Goal: Task Accomplishment & Management: Manage account settings

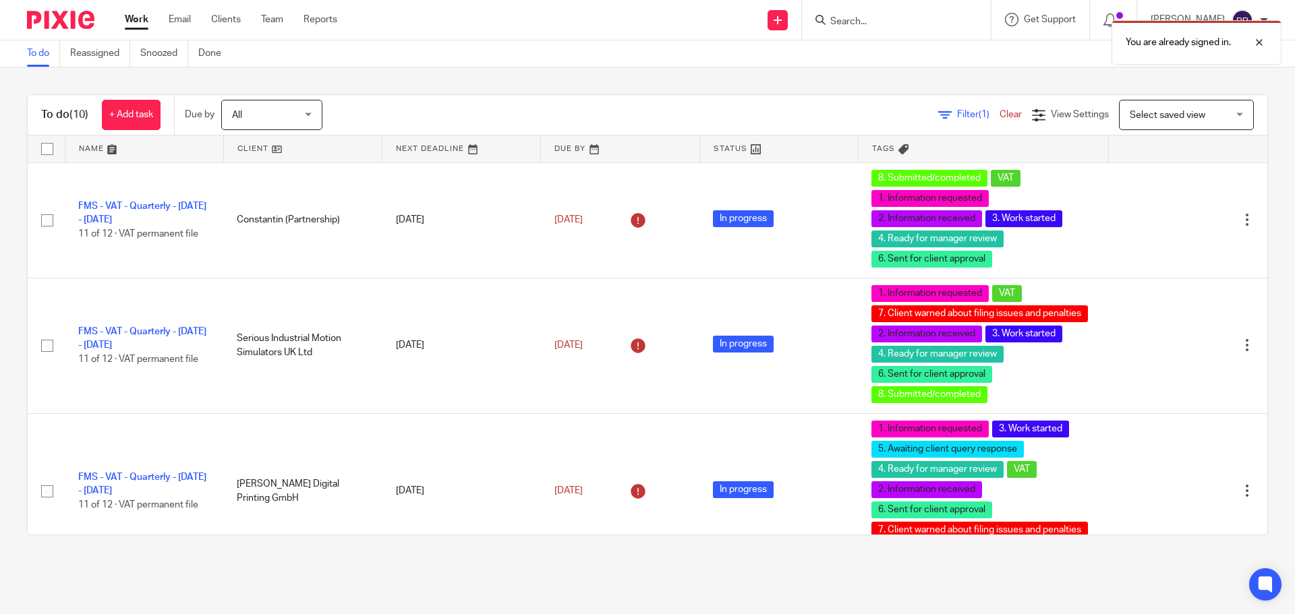
click at [898, 14] on div "You are already signed in." at bounding box center [964, 38] width 634 height 51
click at [881, 24] on div "You are already signed in." at bounding box center [964, 38] width 634 height 51
click at [1260, 42] on div at bounding box center [1249, 42] width 36 height 16
click at [910, 27] on input "Search" at bounding box center [889, 22] width 121 height 12
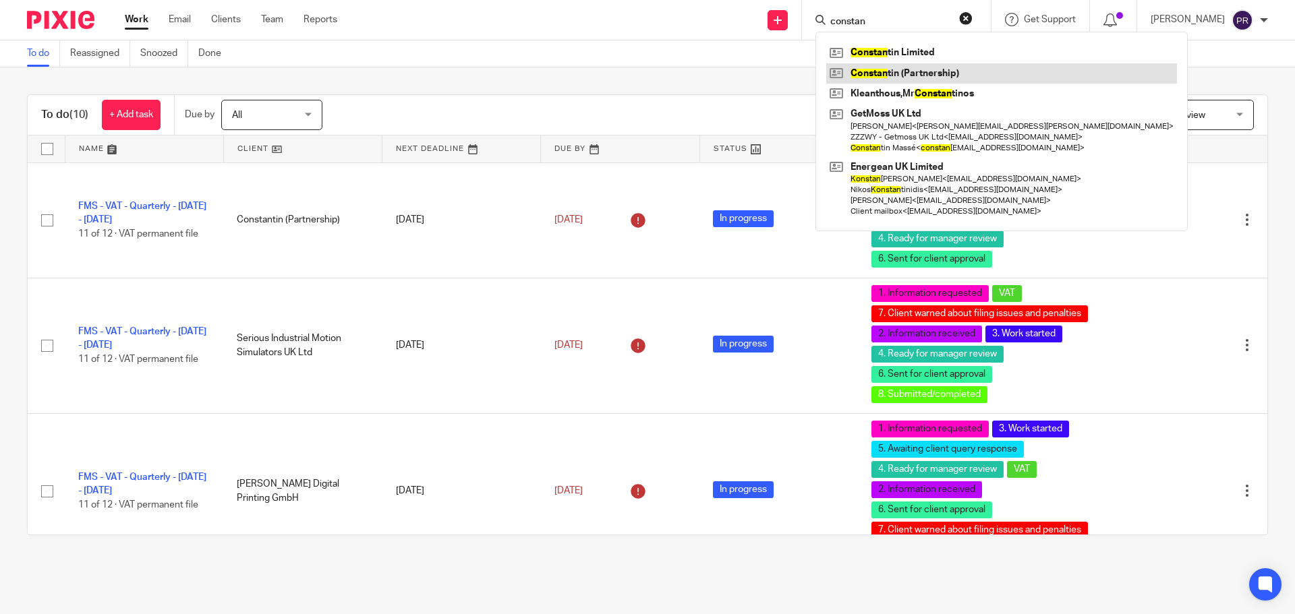
type input "constan"
click at [910, 69] on link at bounding box center [1001, 73] width 351 height 20
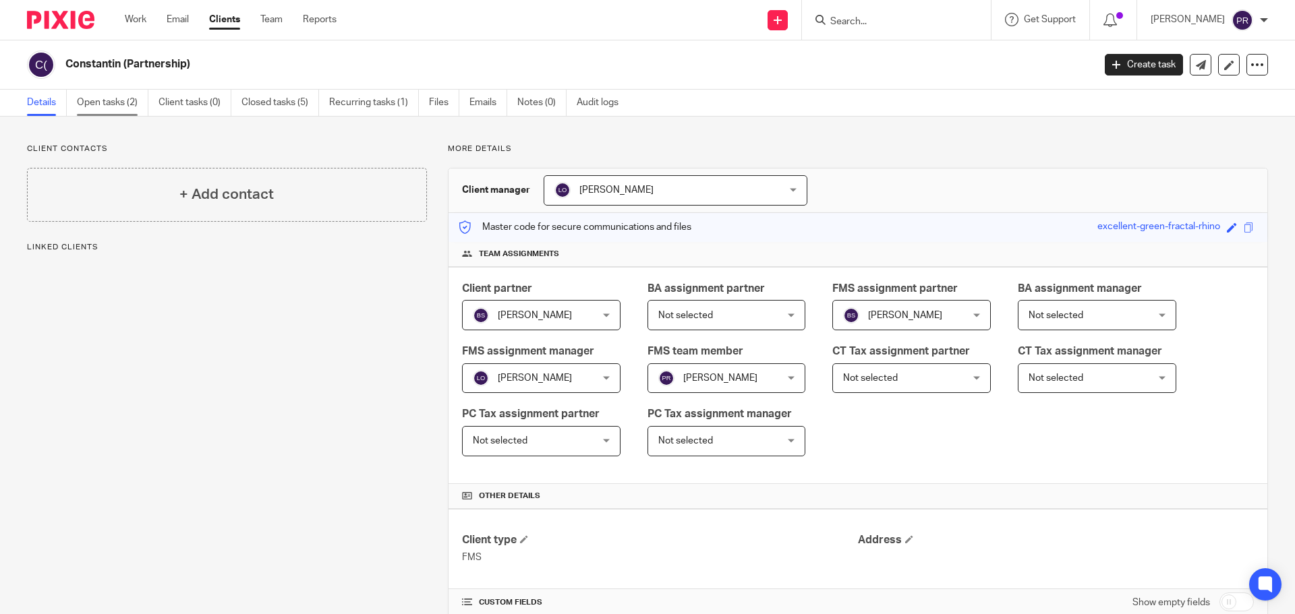
click at [130, 103] on link "Open tasks (2)" at bounding box center [112, 103] width 71 height 26
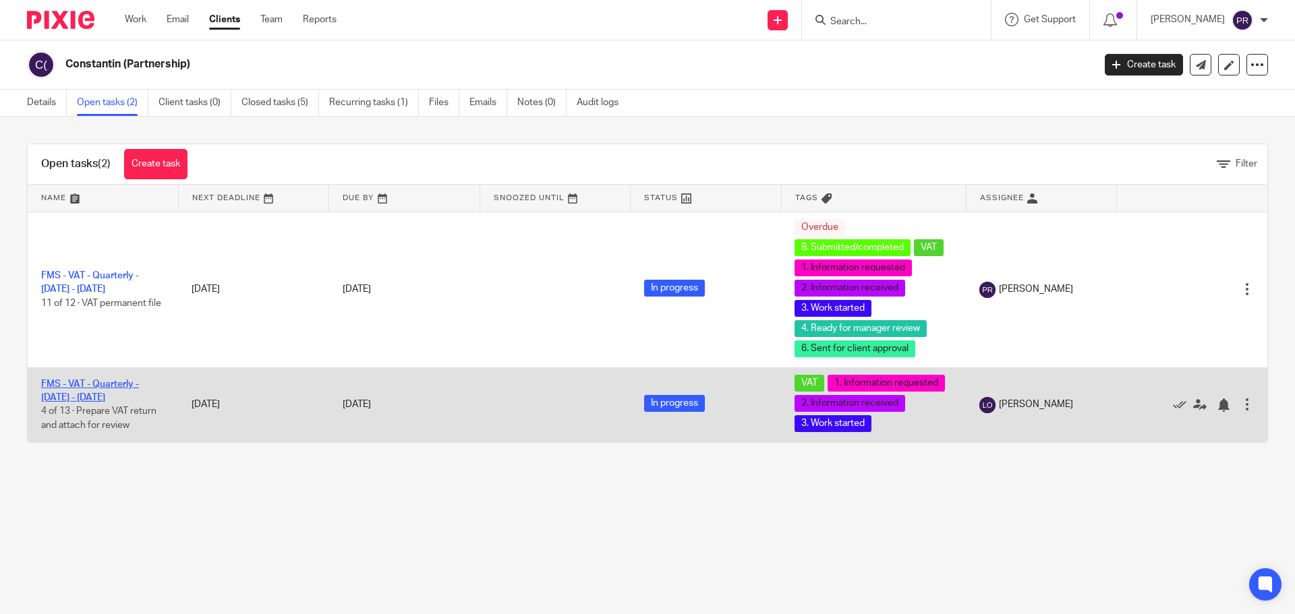
click at [132, 382] on link "FMS - VAT - Quarterly - May - July, 2025" at bounding box center [90, 391] width 98 height 23
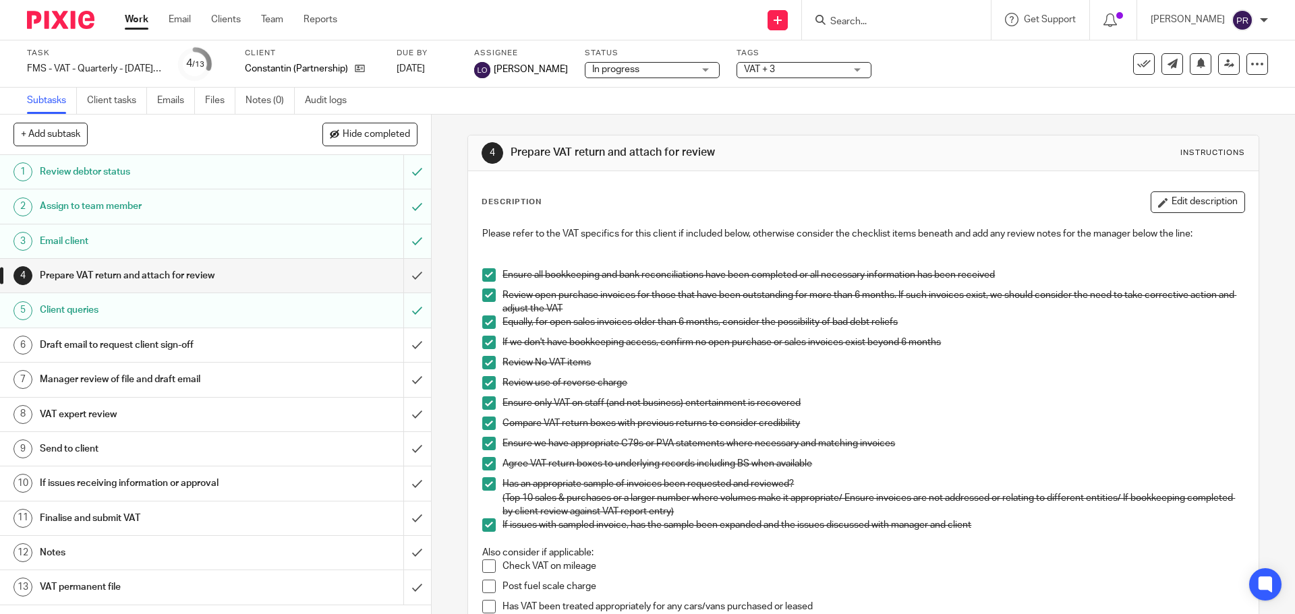
scroll to position [440, 0]
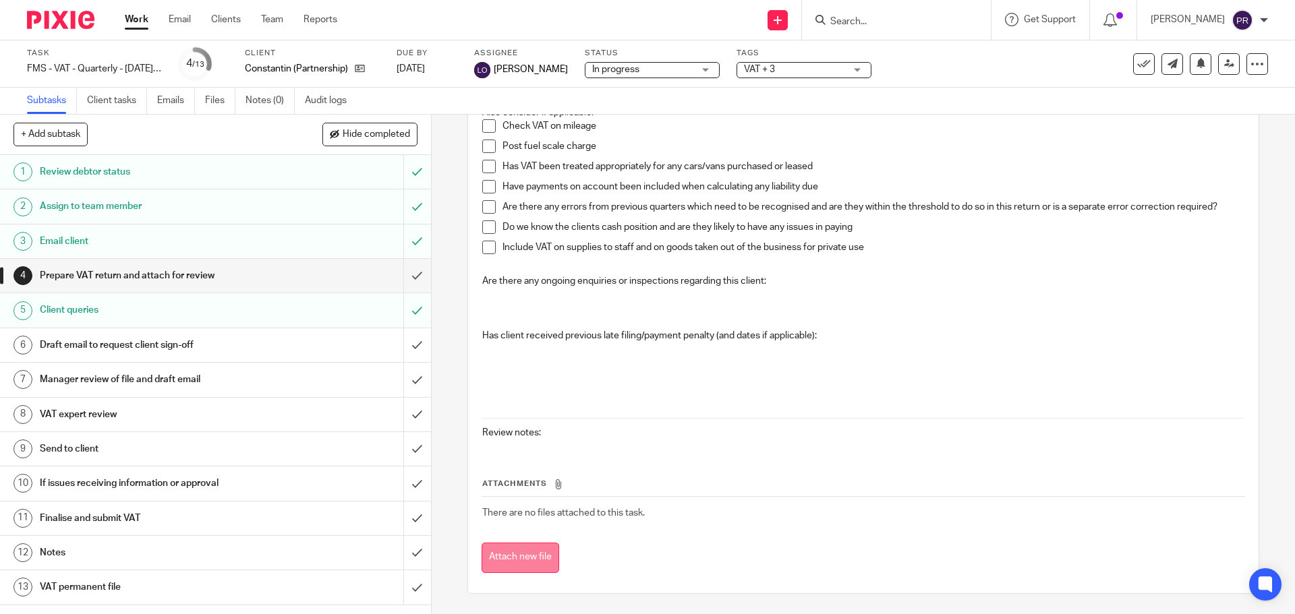
click at [532, 558] on button "Attach new file" at bounding box center [520, 558] width 78 height 30
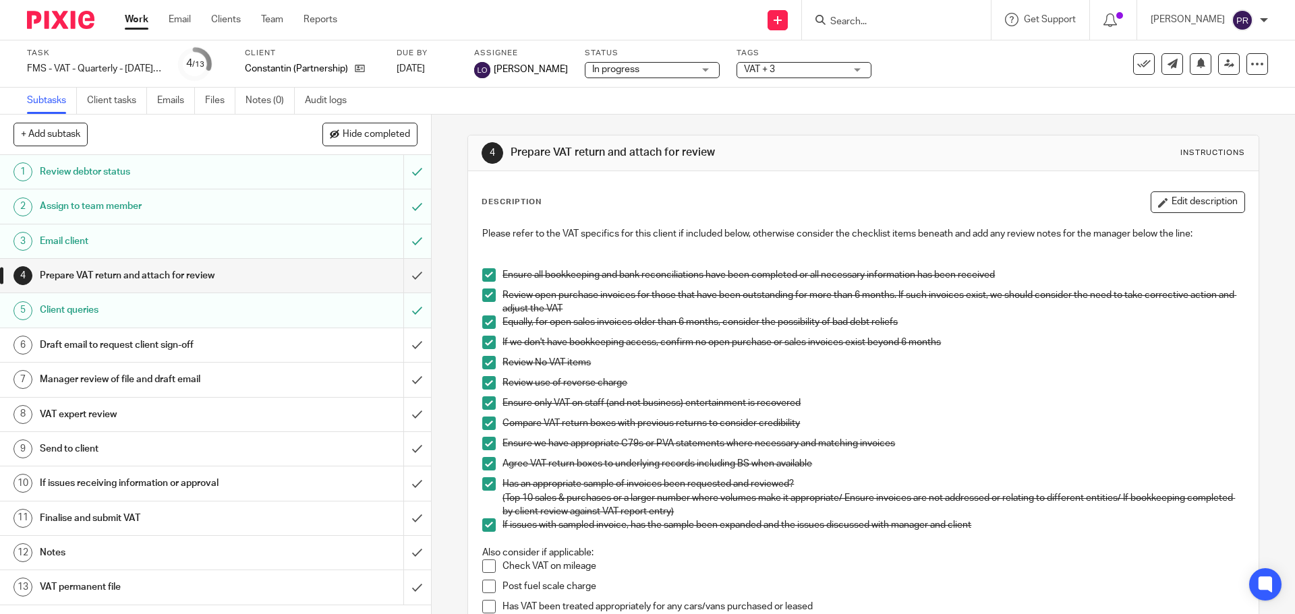
scroll to position [473, 0]
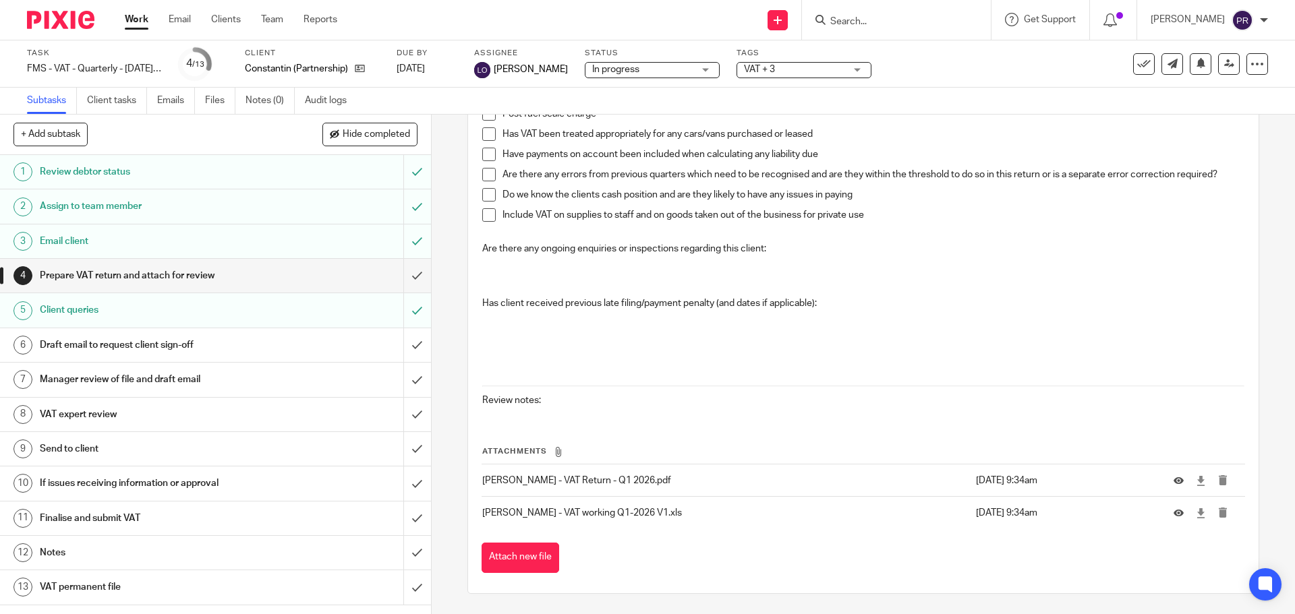
click at [566, 407] on p "Review notes:" at bounding box center [862, 400] width 761 height 13
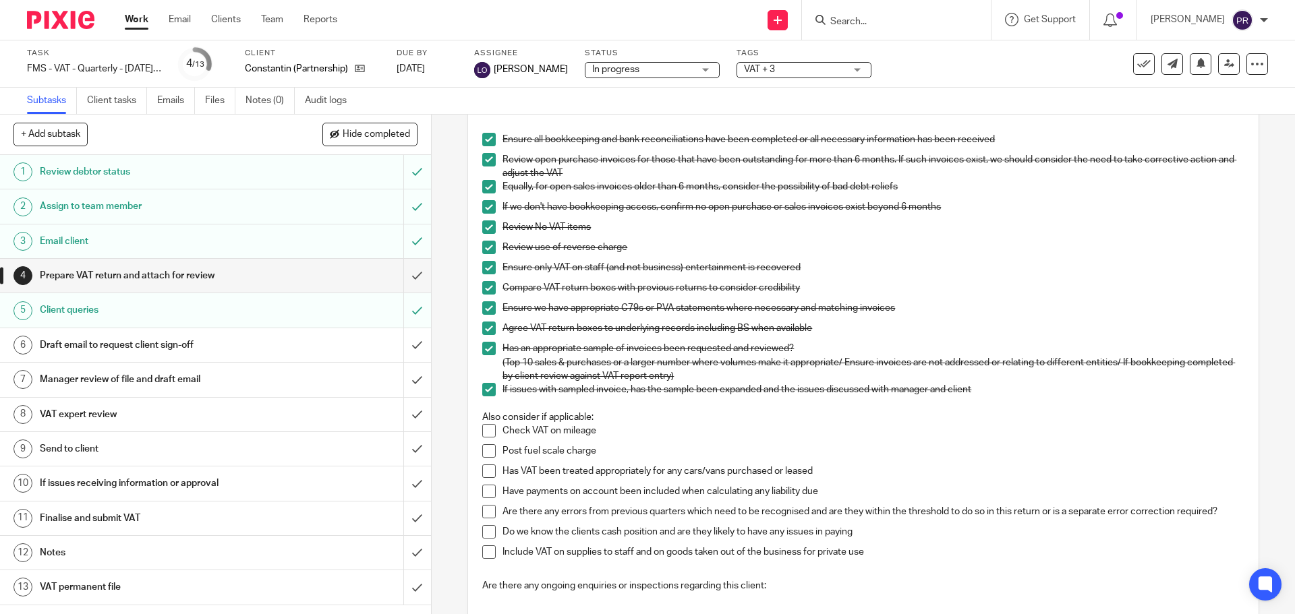
scroll to position [0, 0]
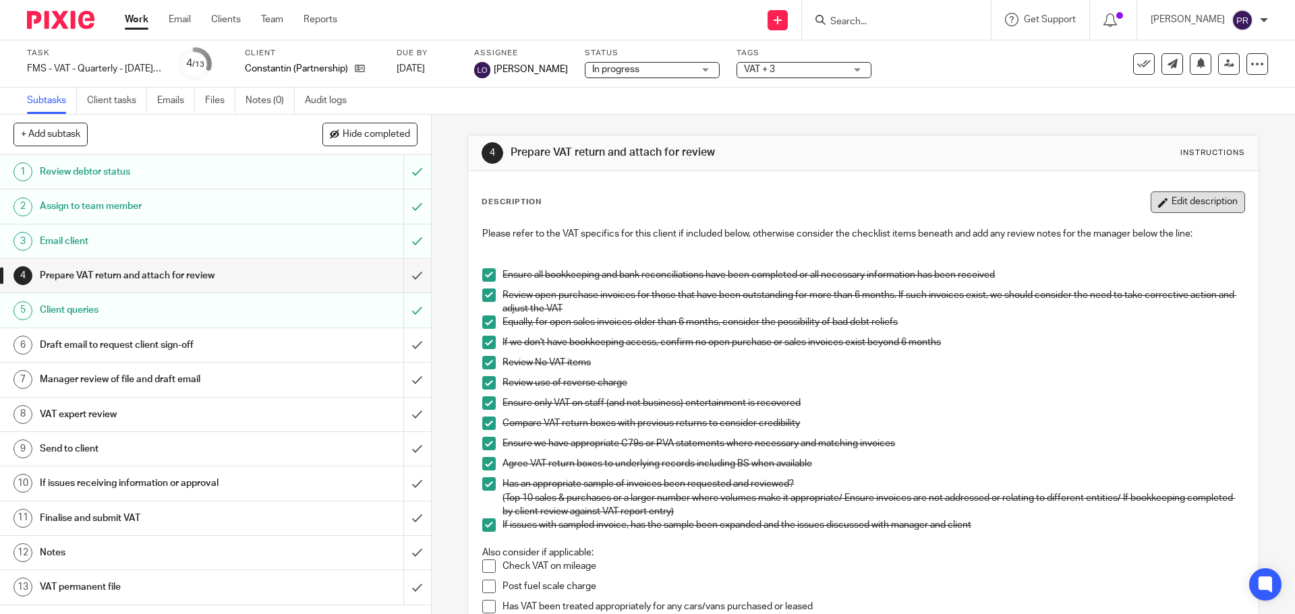
click at [1170, 204] on button "Edit description" at bounding box center [1197, 203] width 94 height 22
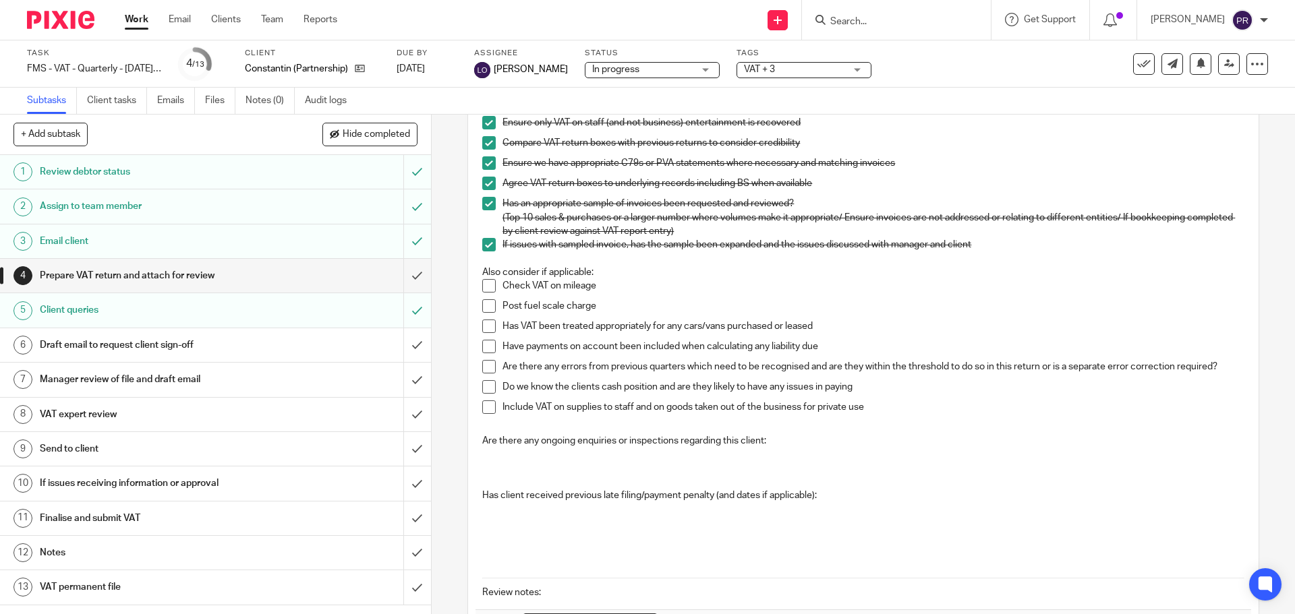
scroll to position [337, 0]
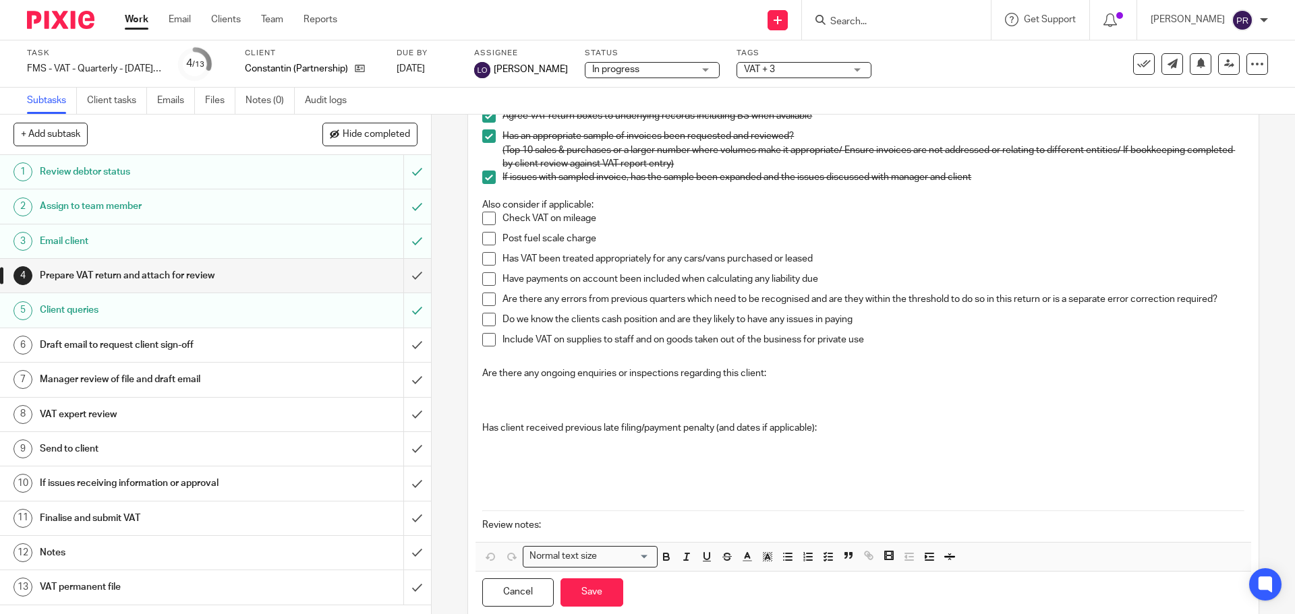
click at [566, 524] on p "Review notes:" at bounding box center [862, 525] width 761 height 13
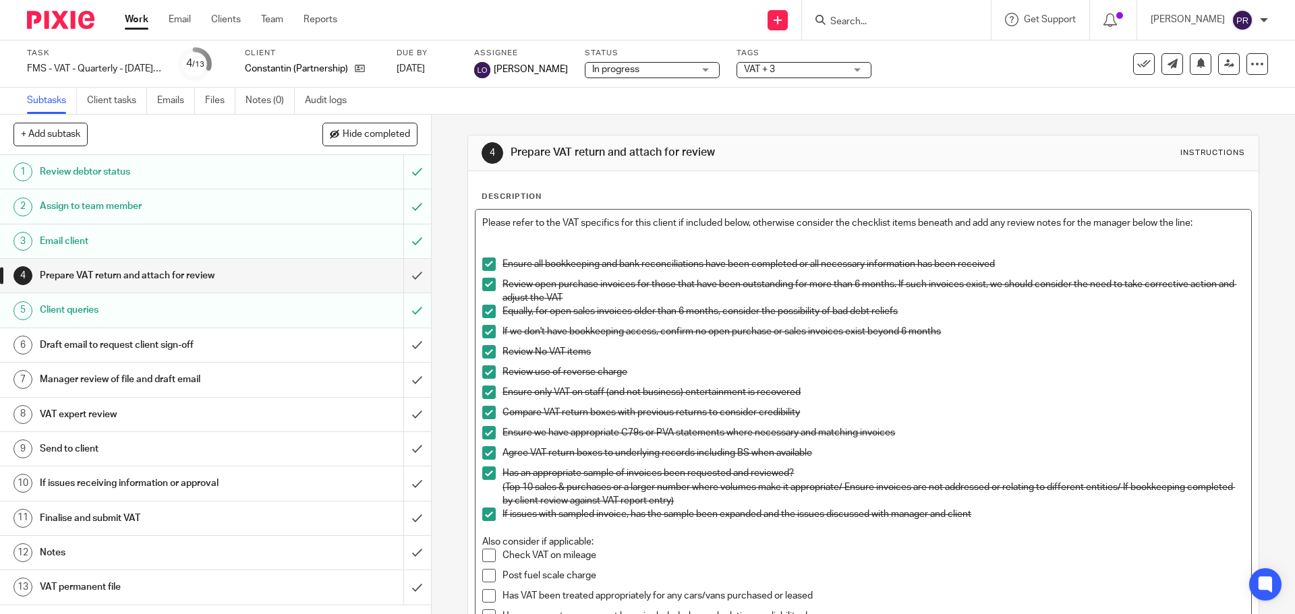
scroll to position [378, 0]
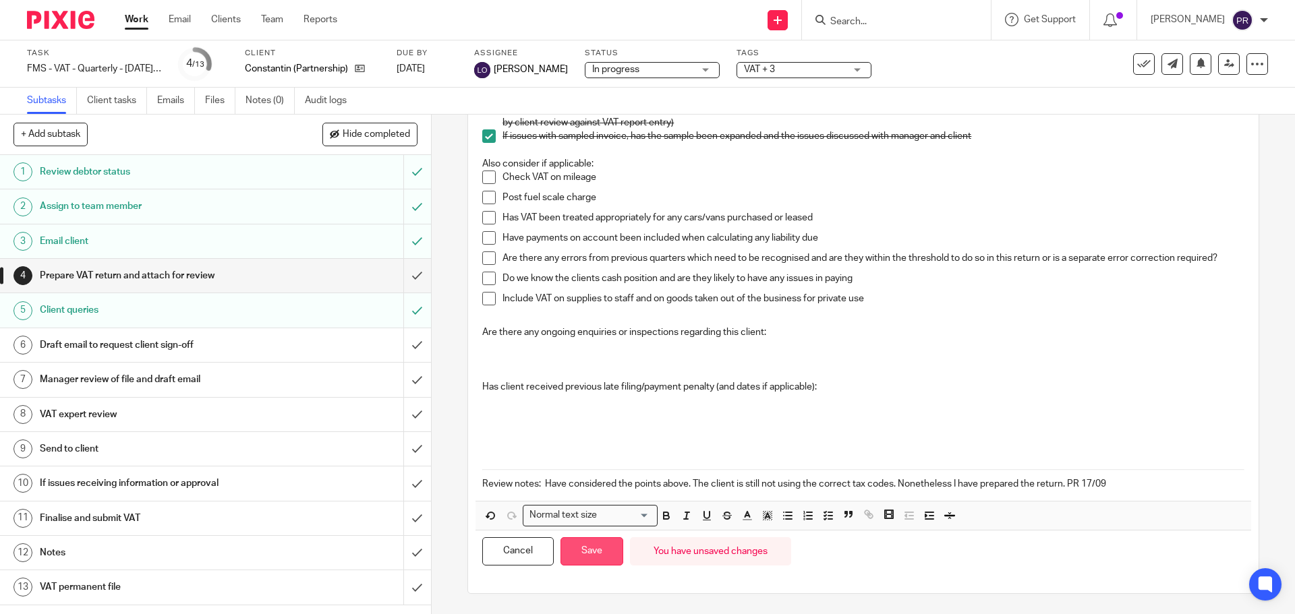
click at [598, 546] on button "Save" at bounding box center [591, 551] width 63 height 29
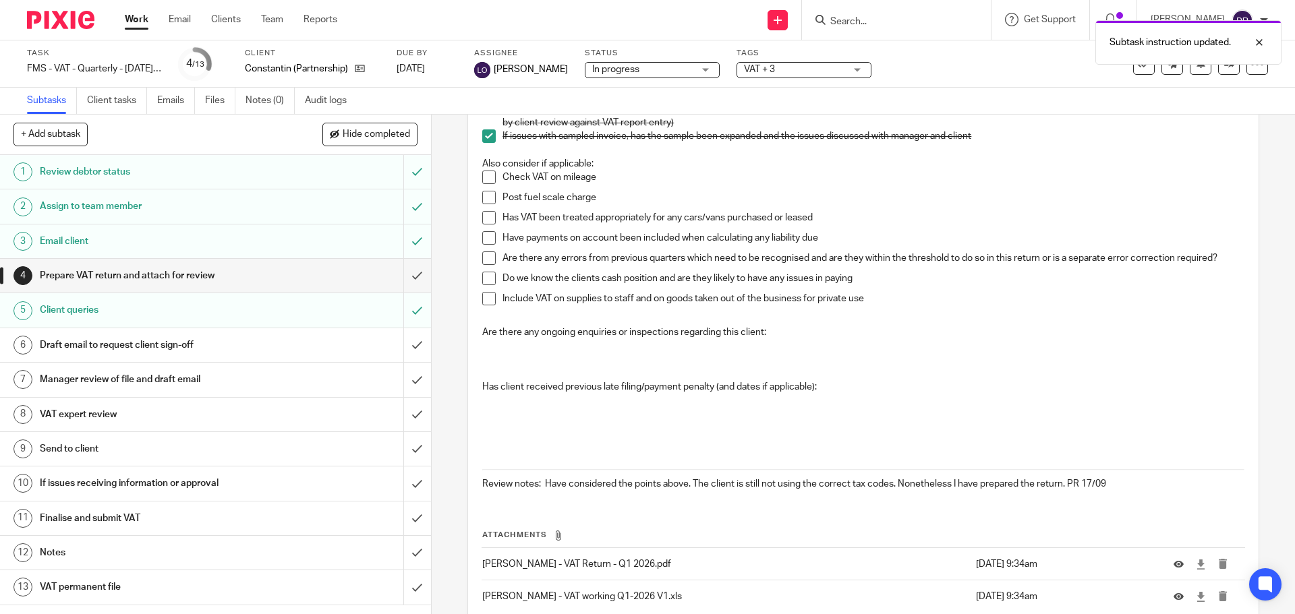
scroll to position [473, 0]
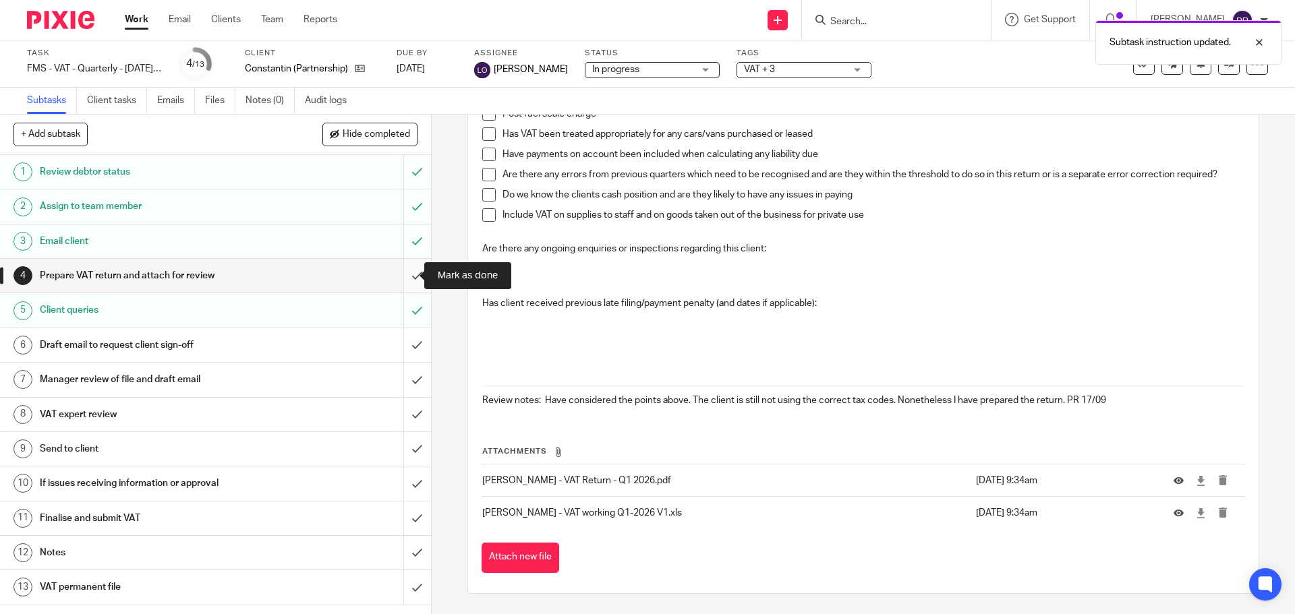
click at [403, 272] on input "submit" at bounding box center [215, 276] width 431 height 34
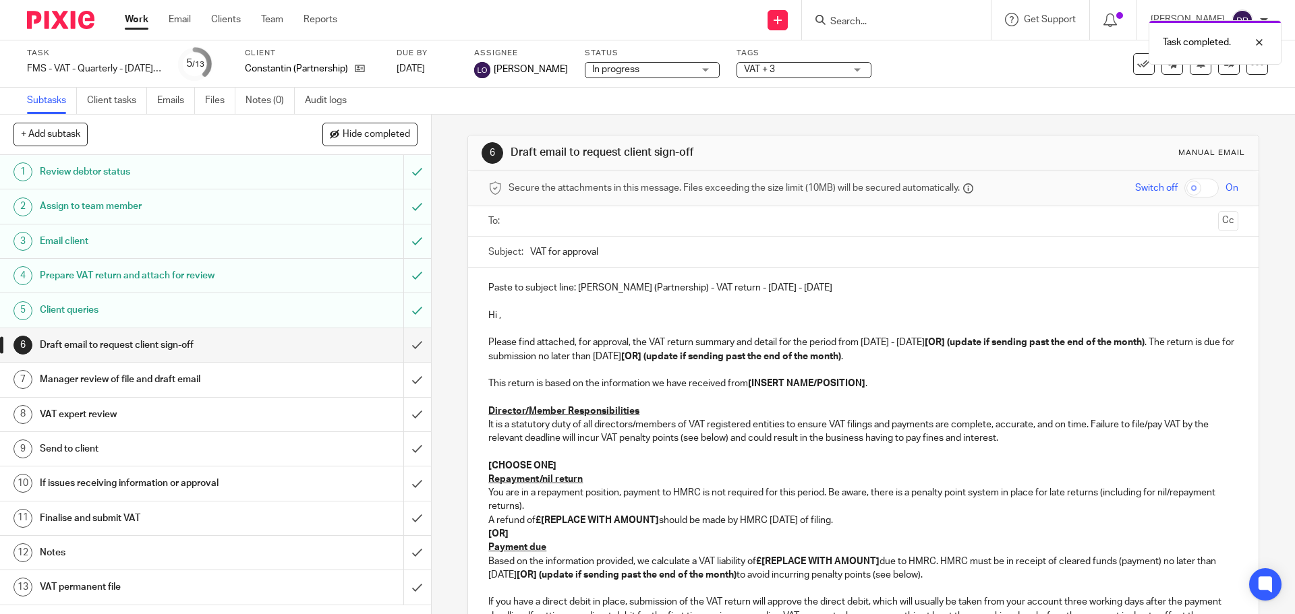
click at [204, 347] on h1 "Draft email to request client sign-off" at bounding box center [156, 345] width 233 height 20
click at [1185, 342] on p "Please find attached, for approval, the VAT return summary and detail for the p…" at bounding box center [862, 350] width 749 height 28
click at [1144, 344] on strong "[OR] (update if sending past the end of the month)" at bounding box center [1035, 342] width 220 height 9
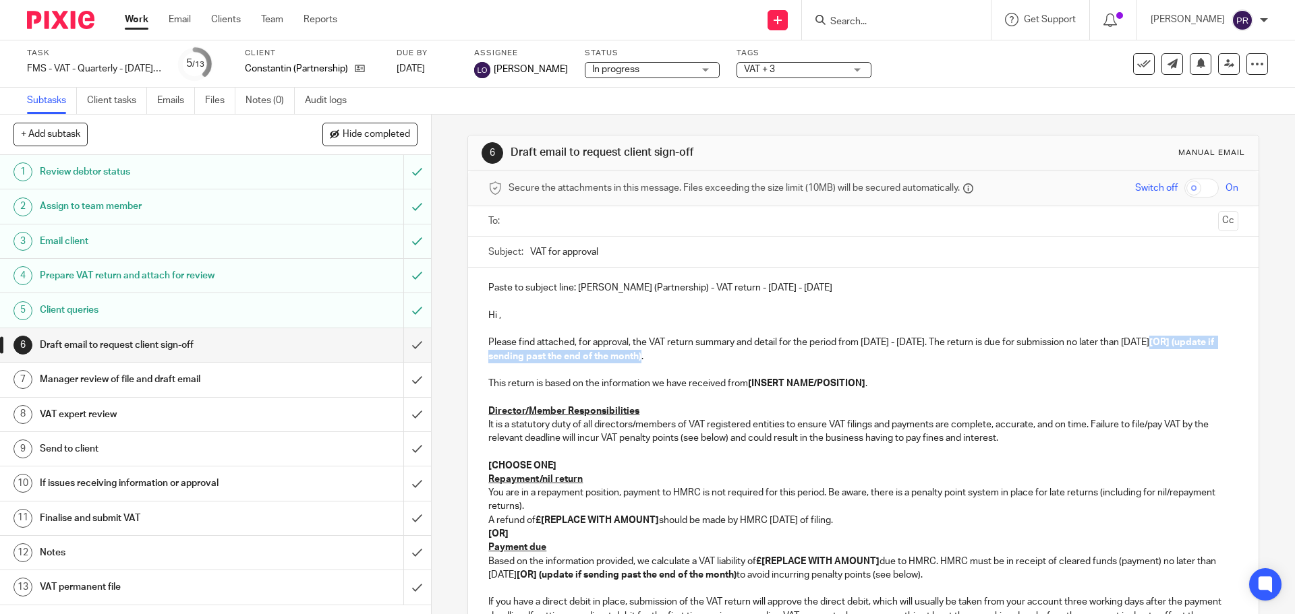
drag, startPoint x: 684, startPoint y: 355, endPoint x: 1195, endPoint y: 342, distance: 511.3
click at [1195, 342] on p "Please find attached, for approval, the VAT return summary and detail for the p…" at bounding box center [862, 350] width 749 height 28
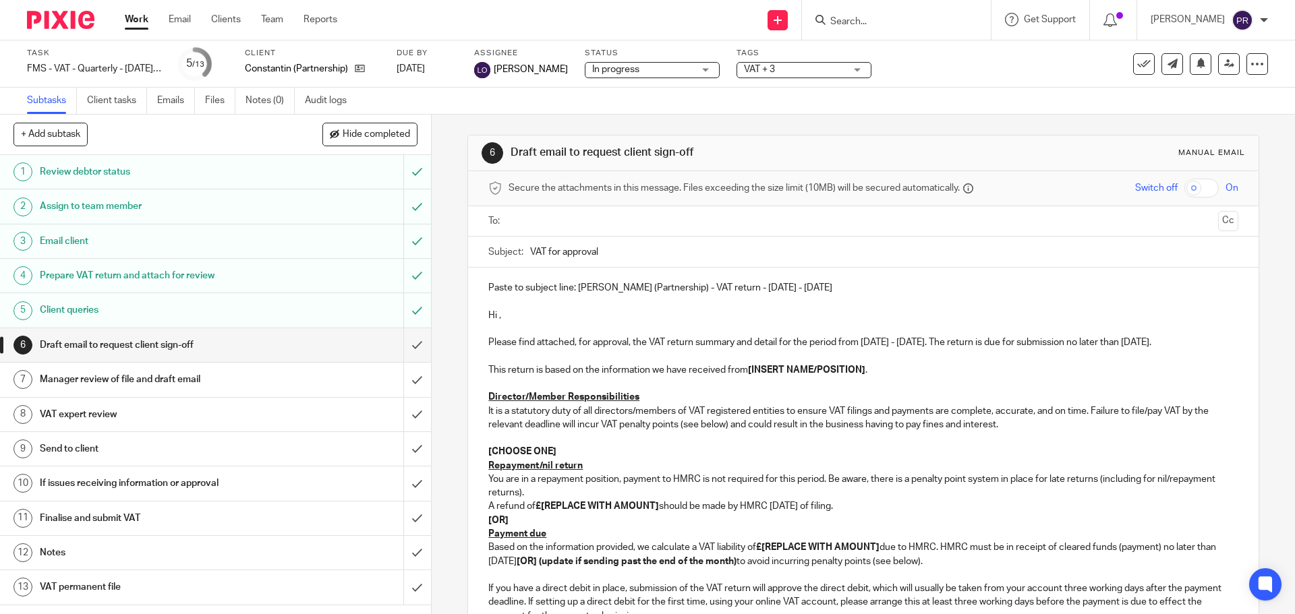
click at [860, 364] on p "This return is based on the information we have received from [INSERT NAME/POSI…" at bounding box center [862, 369] width 749 height 13
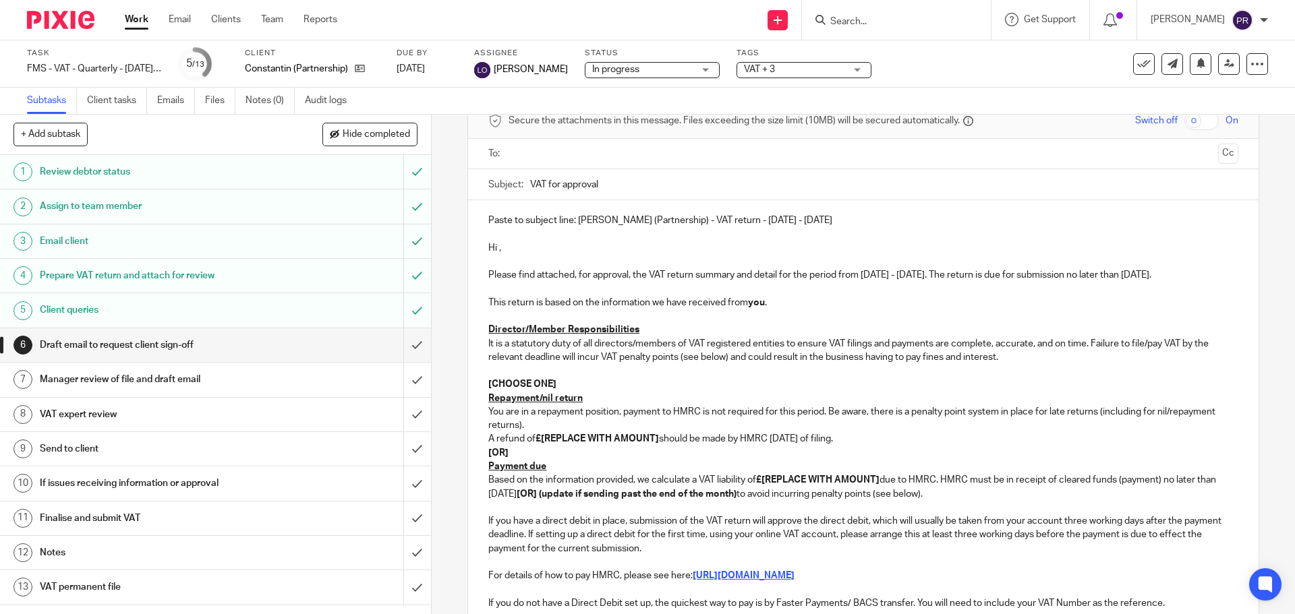
scroll to position [135, 0]
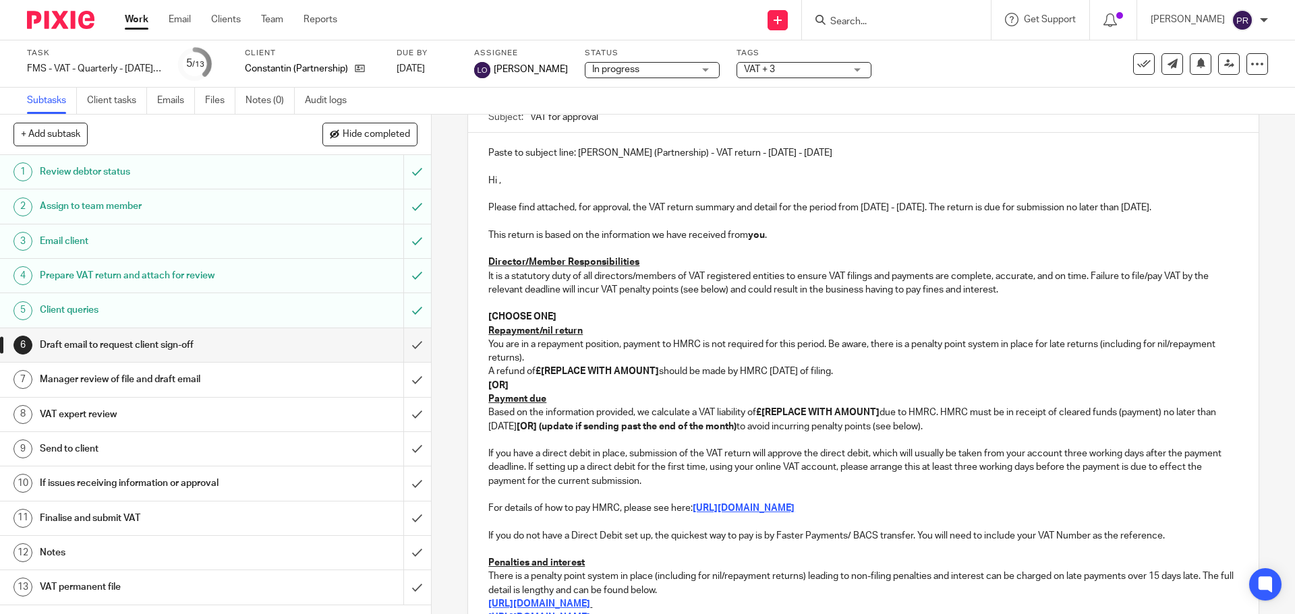
click at [568, 318] on p "[CHOOSE ONE]" at bounding box center [862, 316] width 749 height 13
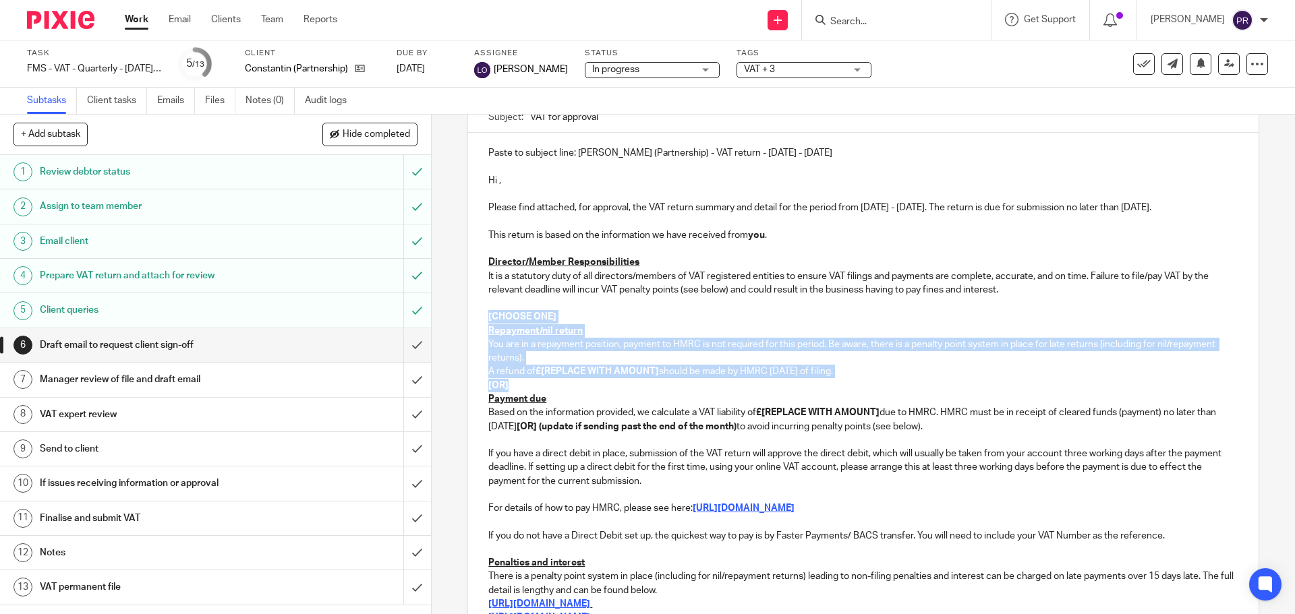
drag, startPoint x: 554, startPoint y: 392, endPoint x: 482, endPoint y: 312, distance: 107.9
click at [482, 312] on div "Paste to subject line: [PERSON_NAME] (Partnership) - VAT return - [DATE] - [DAT…" at bounding box center [863, 418] width 790 height 571
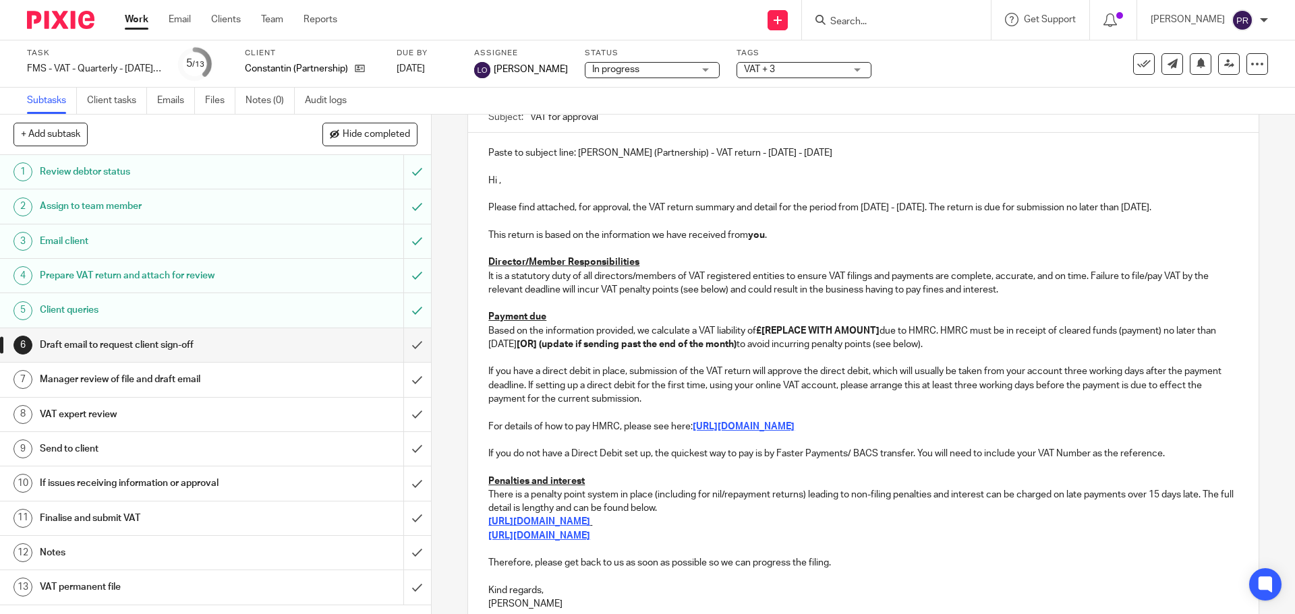
scroll to position [17, 0]
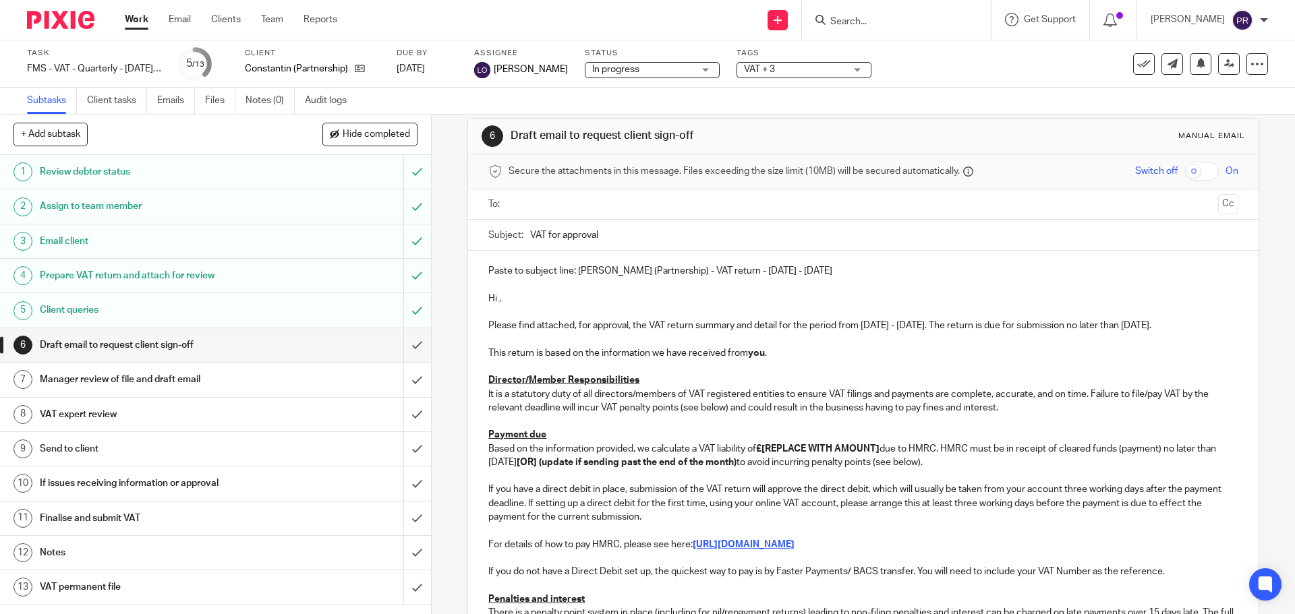
click at [879, 448] on strong "£[REPLACE WITH AMOUNT]" at bounding box center [817, 448] width 123 height 9
drag, startPoint x: 525, startPoint y: 463, endPoint x: 740, endPoint y: 461, distance: 215.8
click at [740, 461] on p "Based on the information provided, we calculate a VAT liability of £553,565.37 …" at bounding box center [862, 456] width 749 height 28
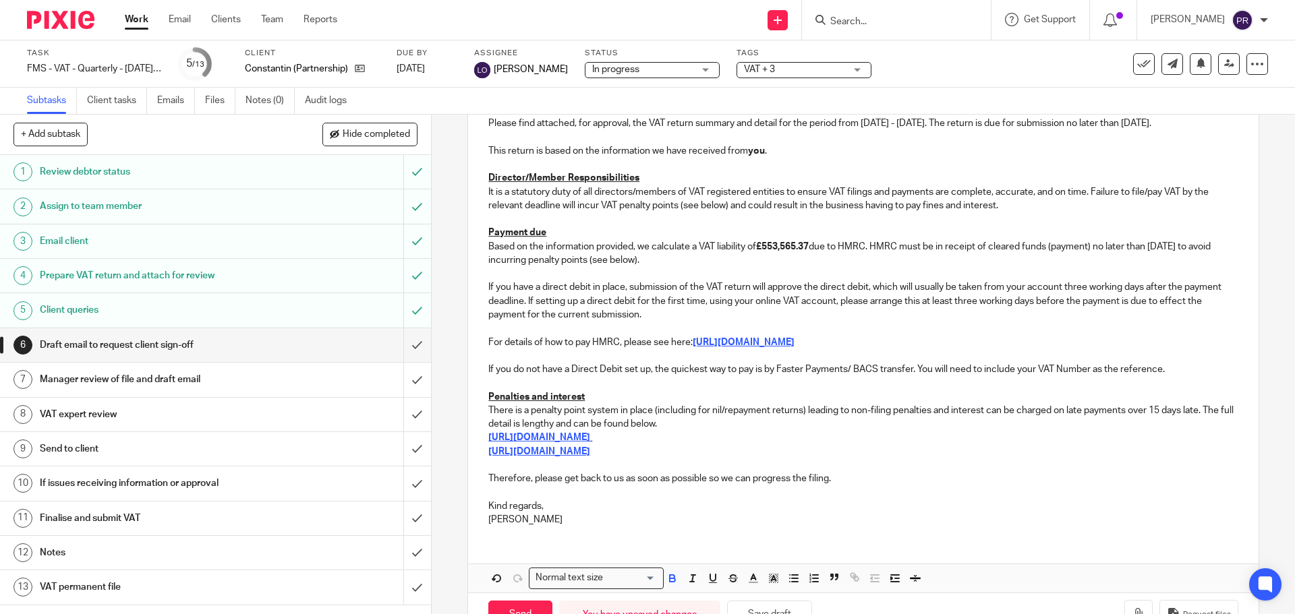
scroll to position [262, 0]
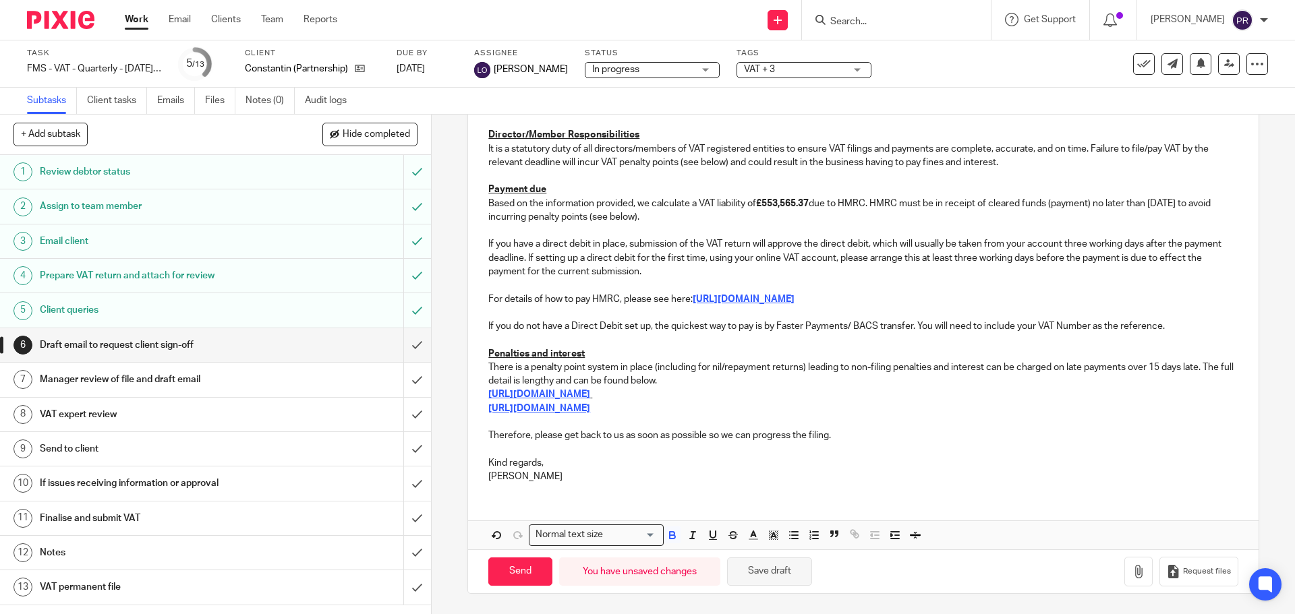
click at [763, 573] on button "Save draft" at bounding box center [769, 572] width 85 height 29
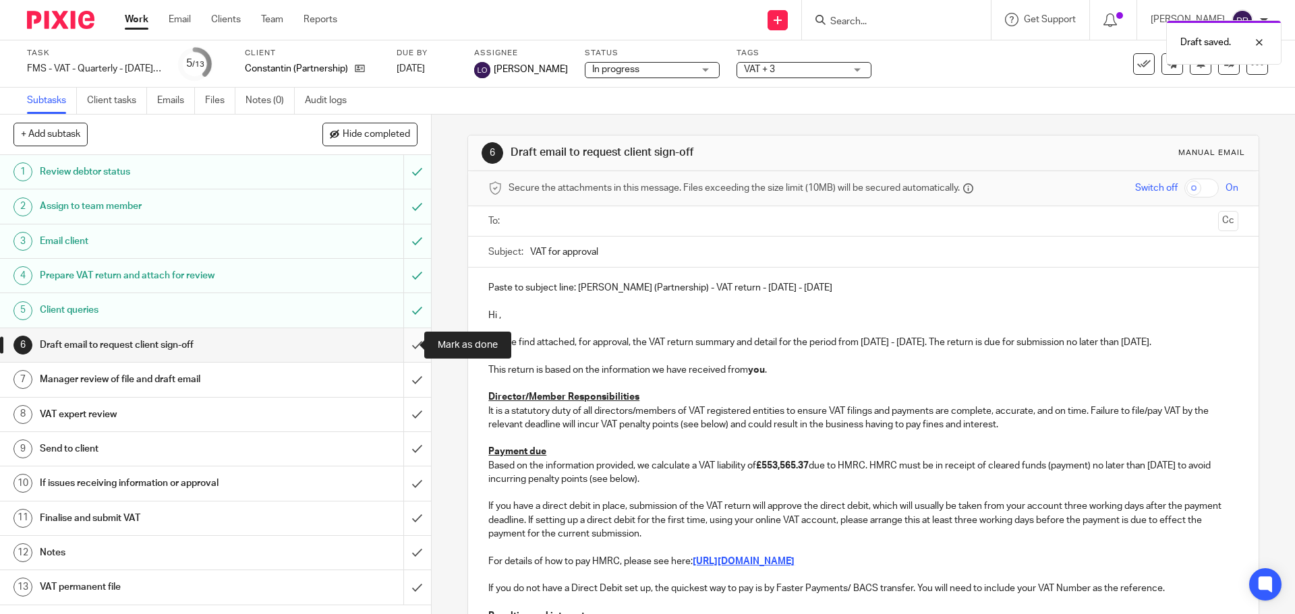
click at [404, 350] on input "submit" at bounding box center [215, 345] width 431 height 34
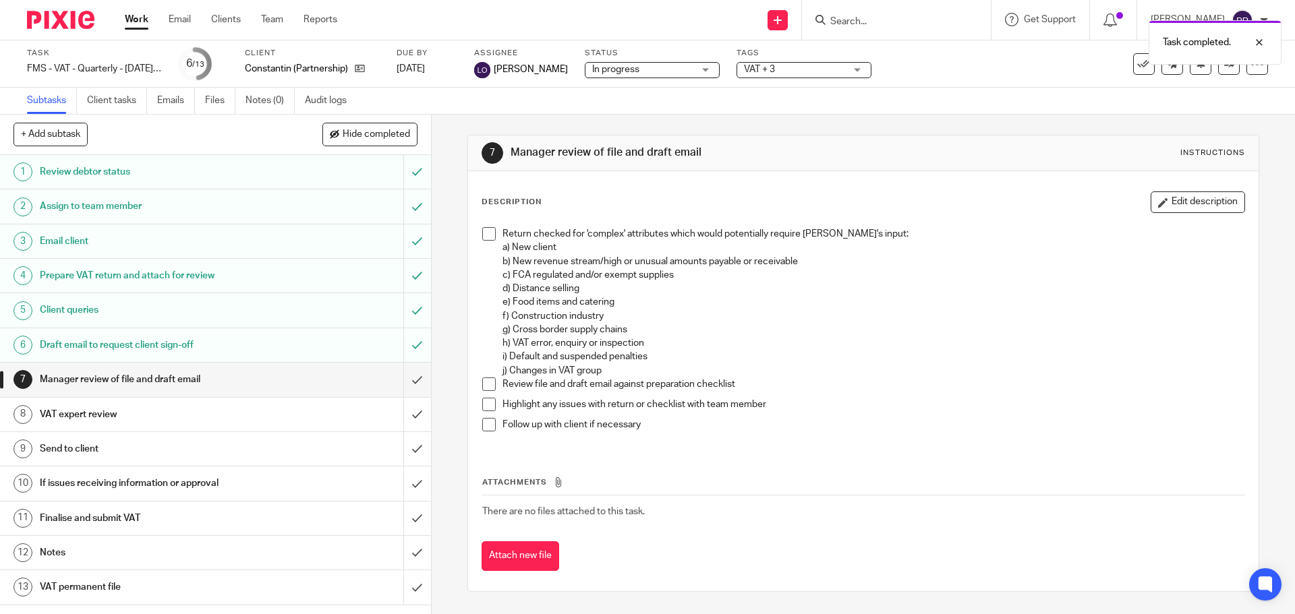
click at [798, 65] on span "VAT + 3" at bounding box center [794, 70] width 101 height 14
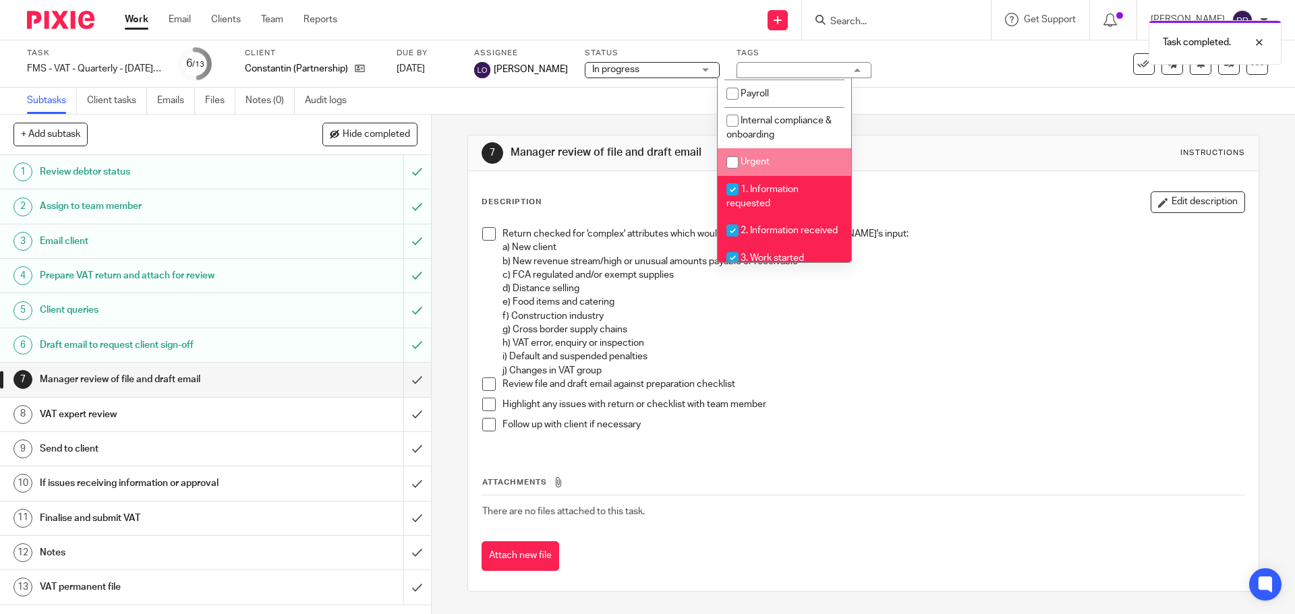
scroll to position [270, 0]
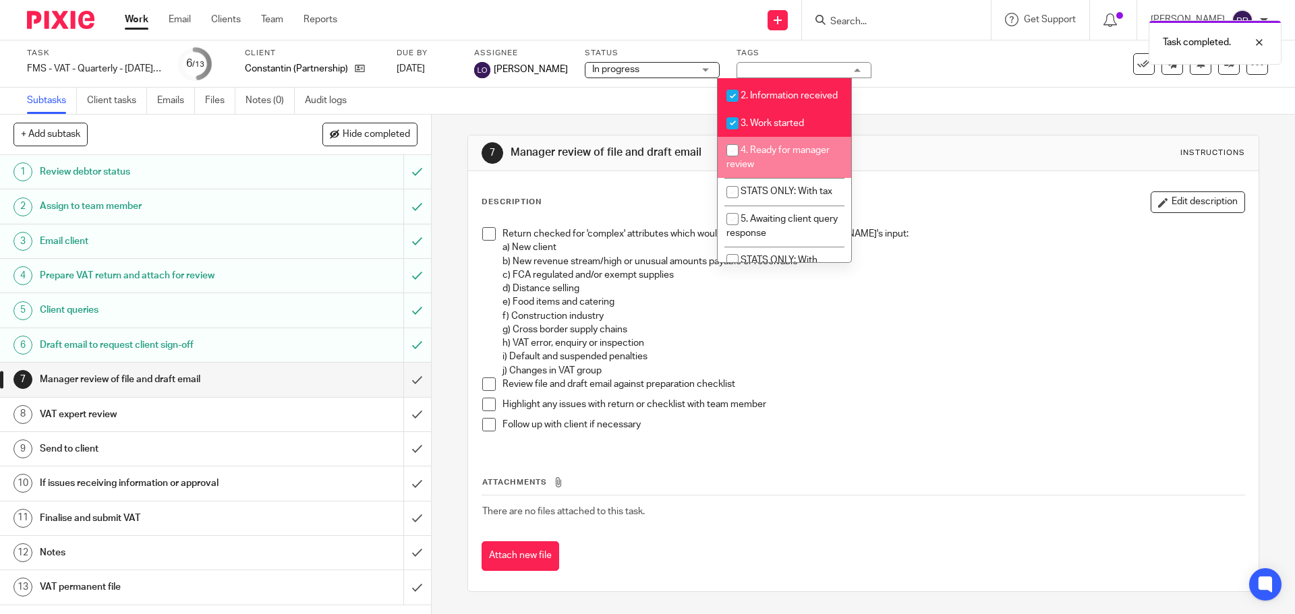
click at [765, 167] on span "4. Ready for manager review" at bounding box center [777, 158] width 103 height 24
checkbox input "true"
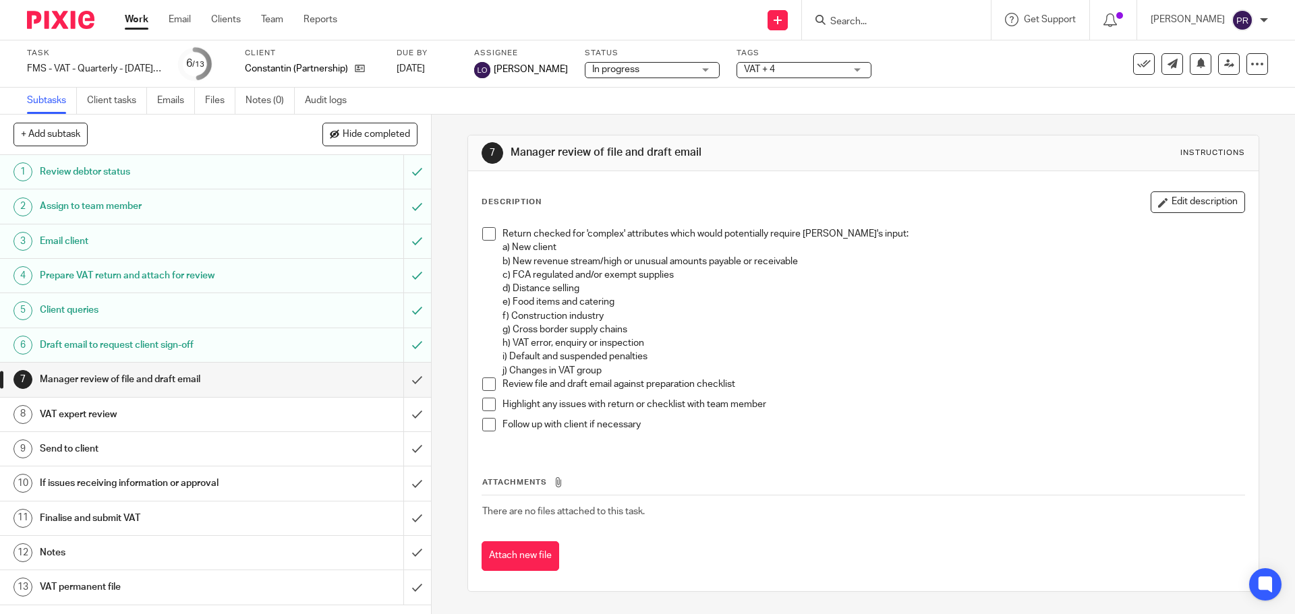
click at [455, 150] on div "7 Manager review of file and draft email Instructions Description Edit descript…" at bounding box center [863, 365] width 863 height 500
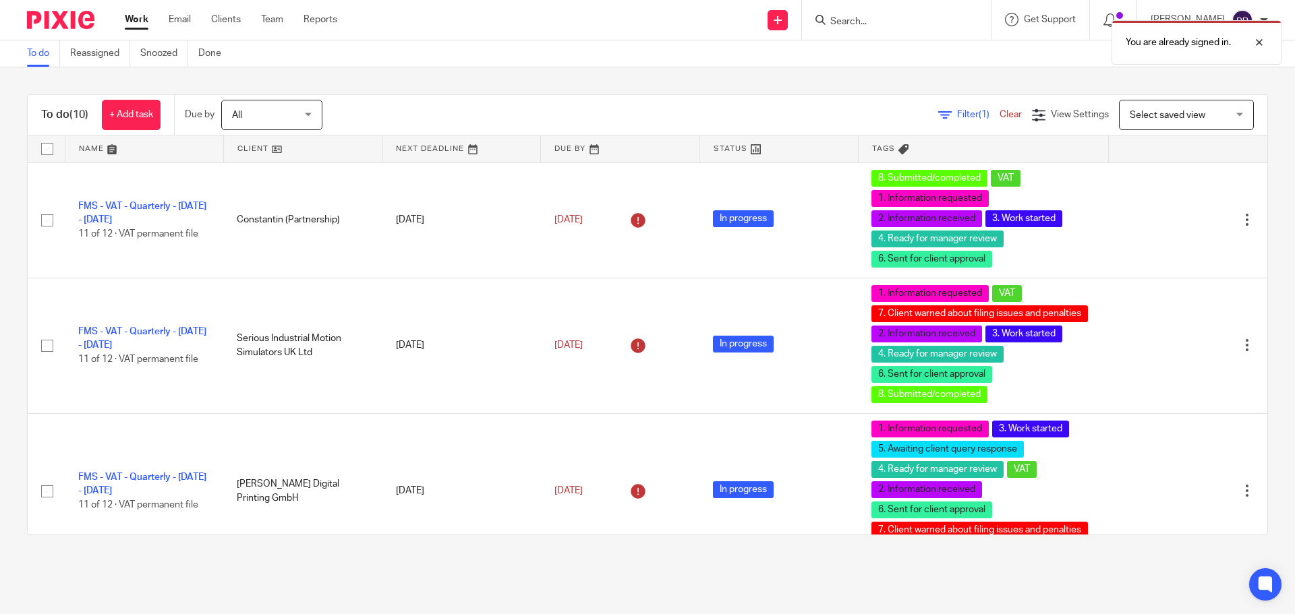
click at [885, 27] on div "You are already signed in." at bounding box center [964, 38] width 634 height 51
click at [883, 21] on div "You are already signed in." at bounding box center [964, 38] width 634 height 51
click at [863, 17] on div "You are already signed in." at bounding box center [964, 38] width 634 height 51
click at [869, 26] on div "You are already signed in." at bounding box center [964, 38] width 634 height 51
click at [870, 18] on div "You are already signed in." at bounding box center [964, 38] width 634 height 51
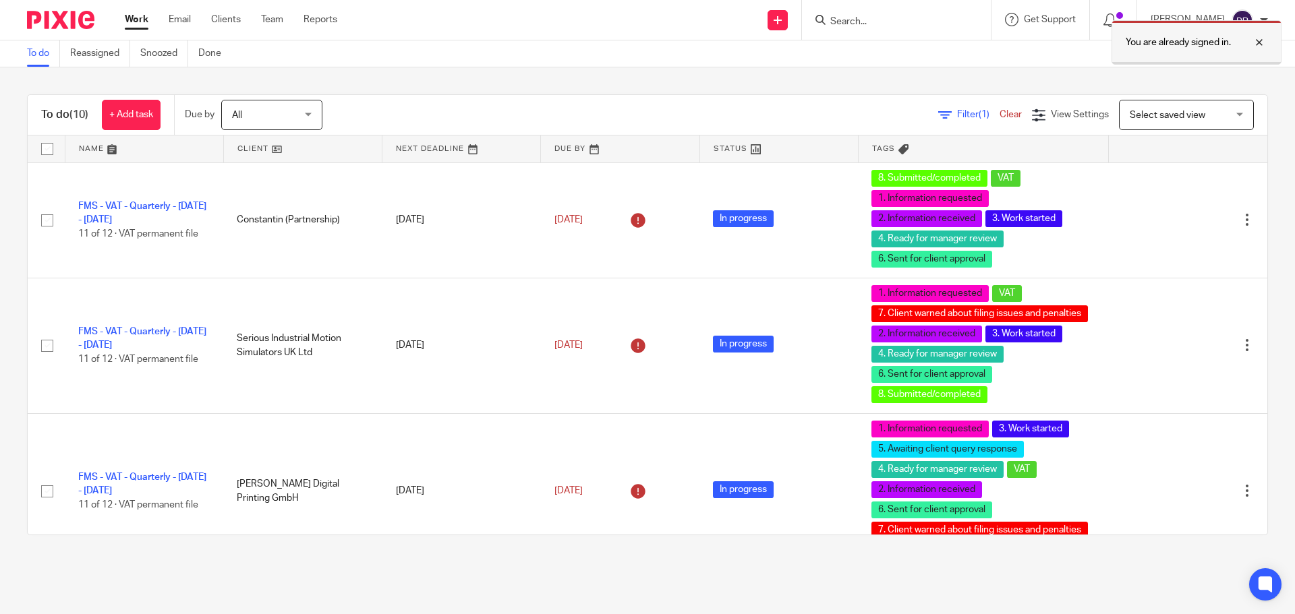
click at [1256, 40] on div at bounding box center [1249, 42] width 36 height 16
click at [880, 20] on div "You are already signed in." at bounding box center [964, 38] width 634 height 51
click at [863, 20] on input "Search" at bounding box center [889, 22] width 121 height 12
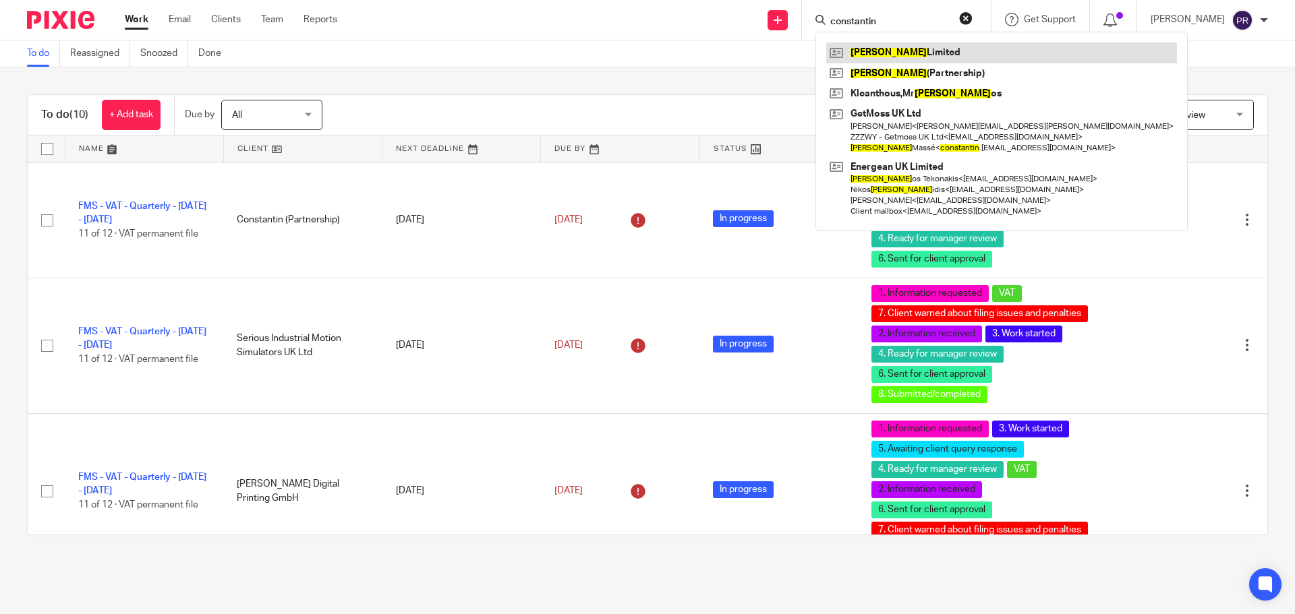
type input "constantin"
click at [888, 50] on link at bounding box center [1001, 52] width 351 height 20
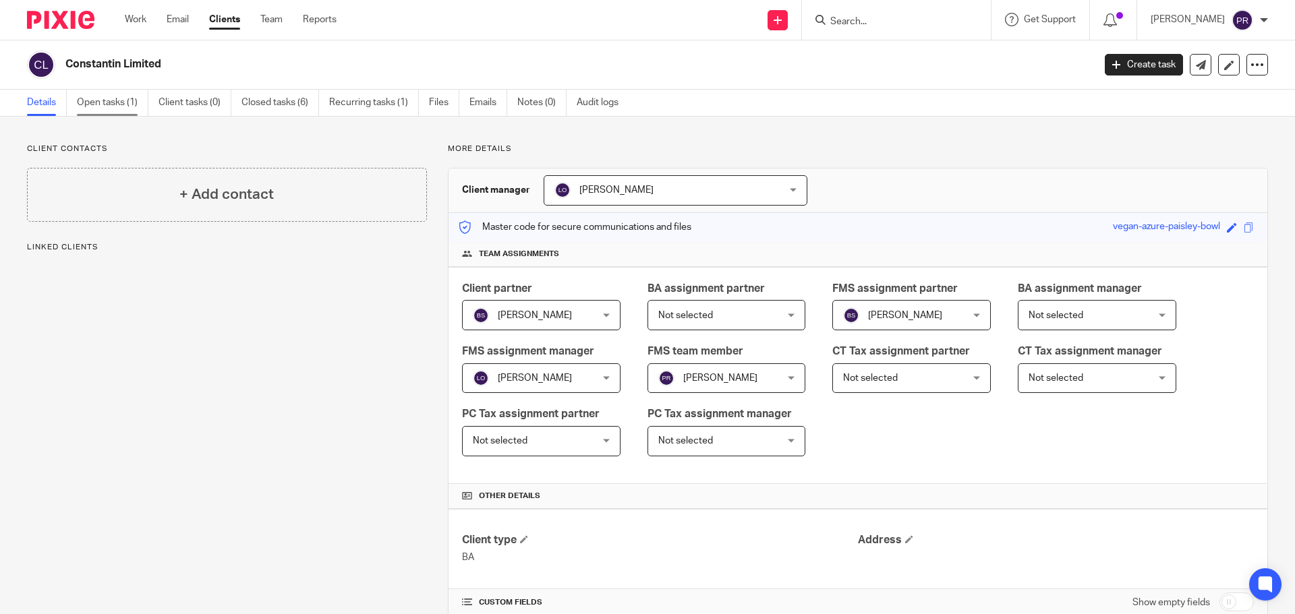
click at [123, 96] on link "Open tasks (1)" at bounding box center [112, 103] width 71 height 26
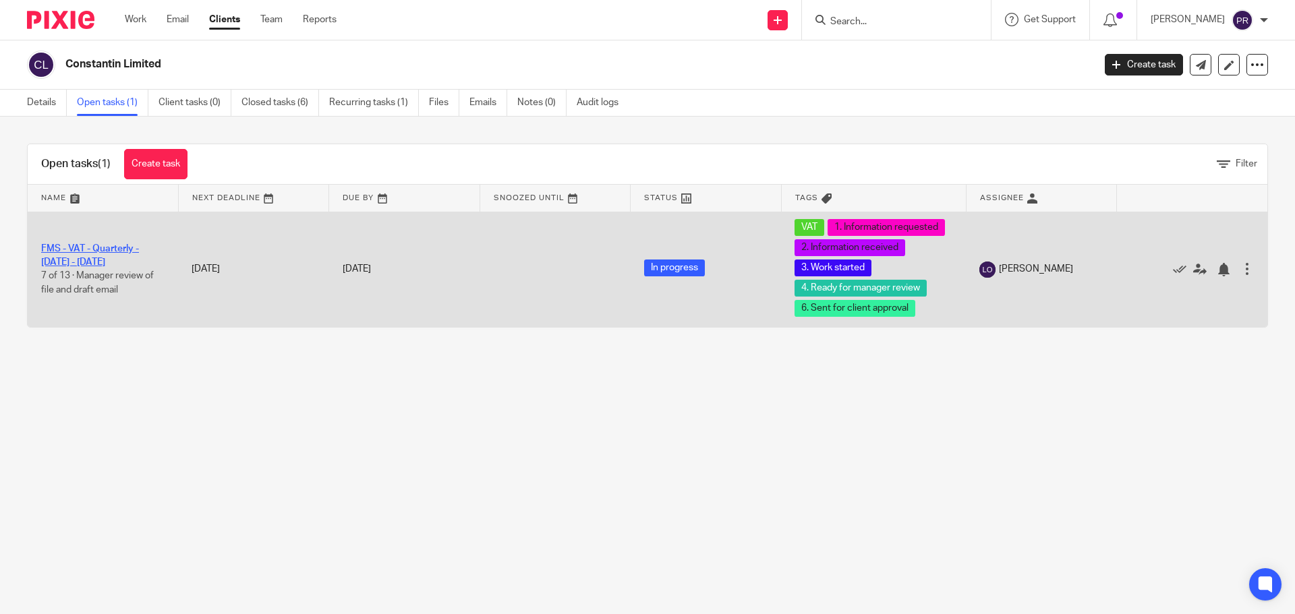
click at [78, 244] on link "FMS - VAT - Quarterly - [DATE] - [DATE]" at bounding box center [90, 255] width 98 height 23
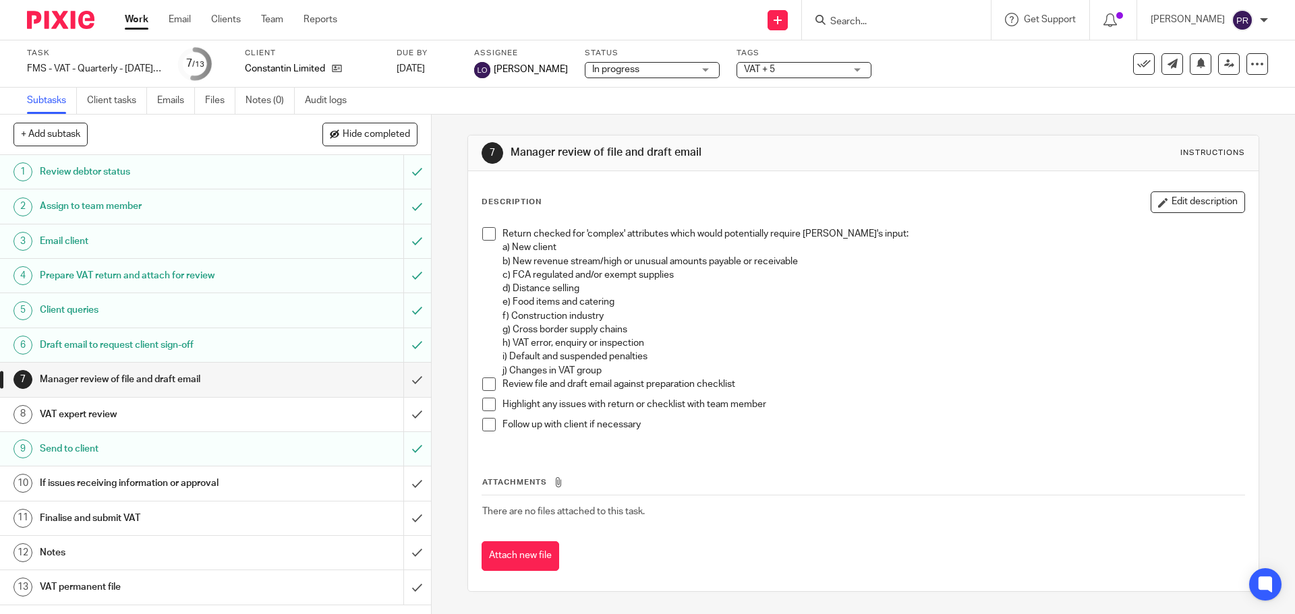
click at [162, 411] on h1 "VAT expert review" at bounding box center [156, 415] width 233 height 20
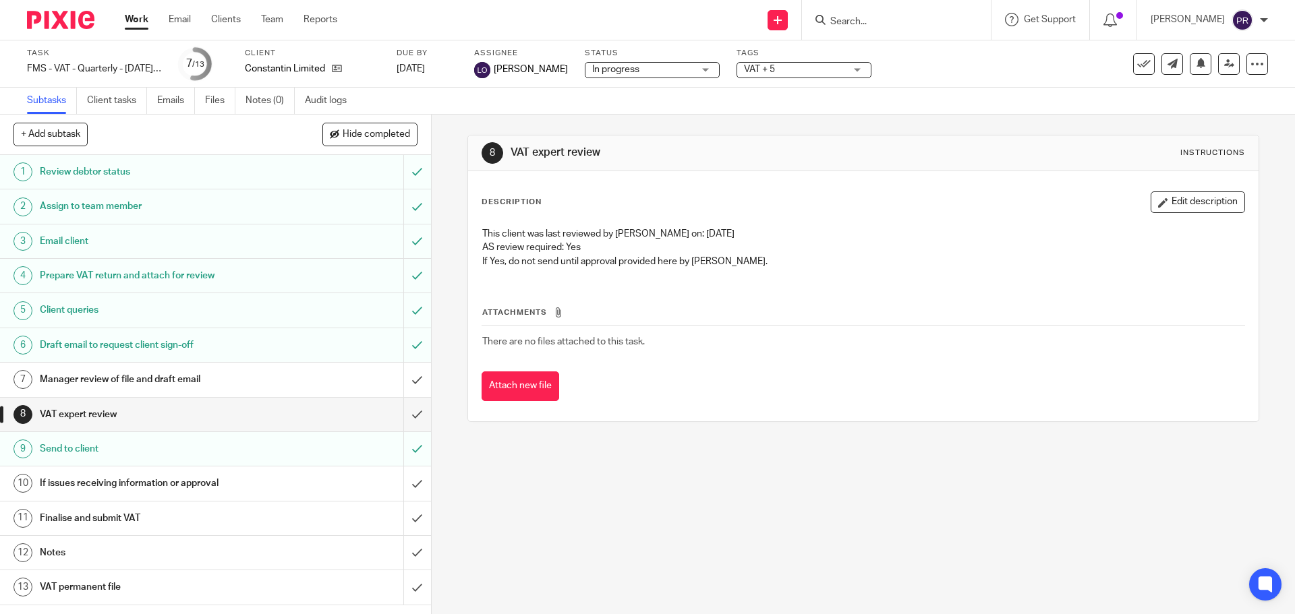
click at [452, 441] on div "8 VAT expert review Instructions Description Edit description This client was l…" at bounding box center [863, 365] width 863 height 500
click at [447, 435] on div "8 VAT expert review Instructions Description Edit description This client was l…" at bounding box center [863, 365] width 863 height 500
